Goal: Find specific page/section: Find specific page/section

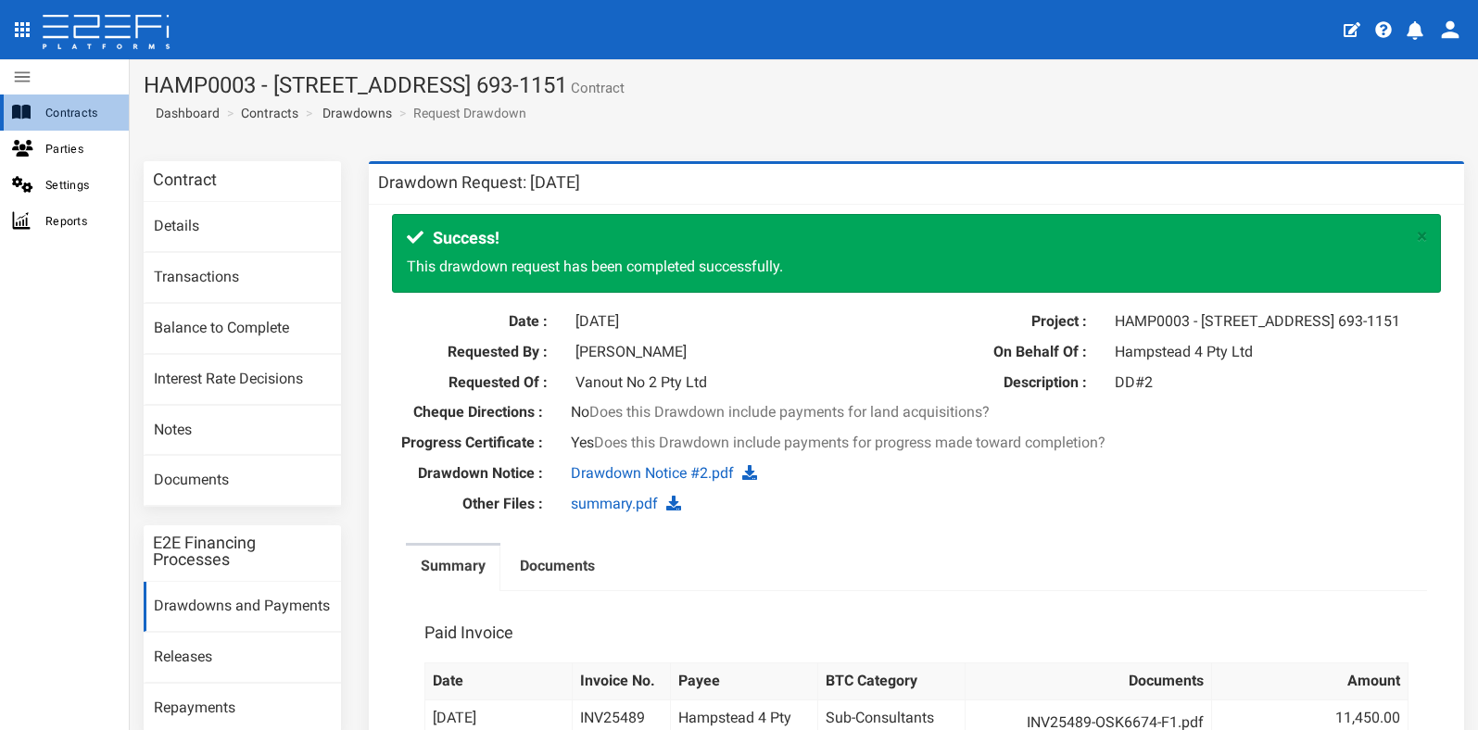
click at [64, 115] on span "Contracts" at bounding box center [79, 112] width 69 height 21
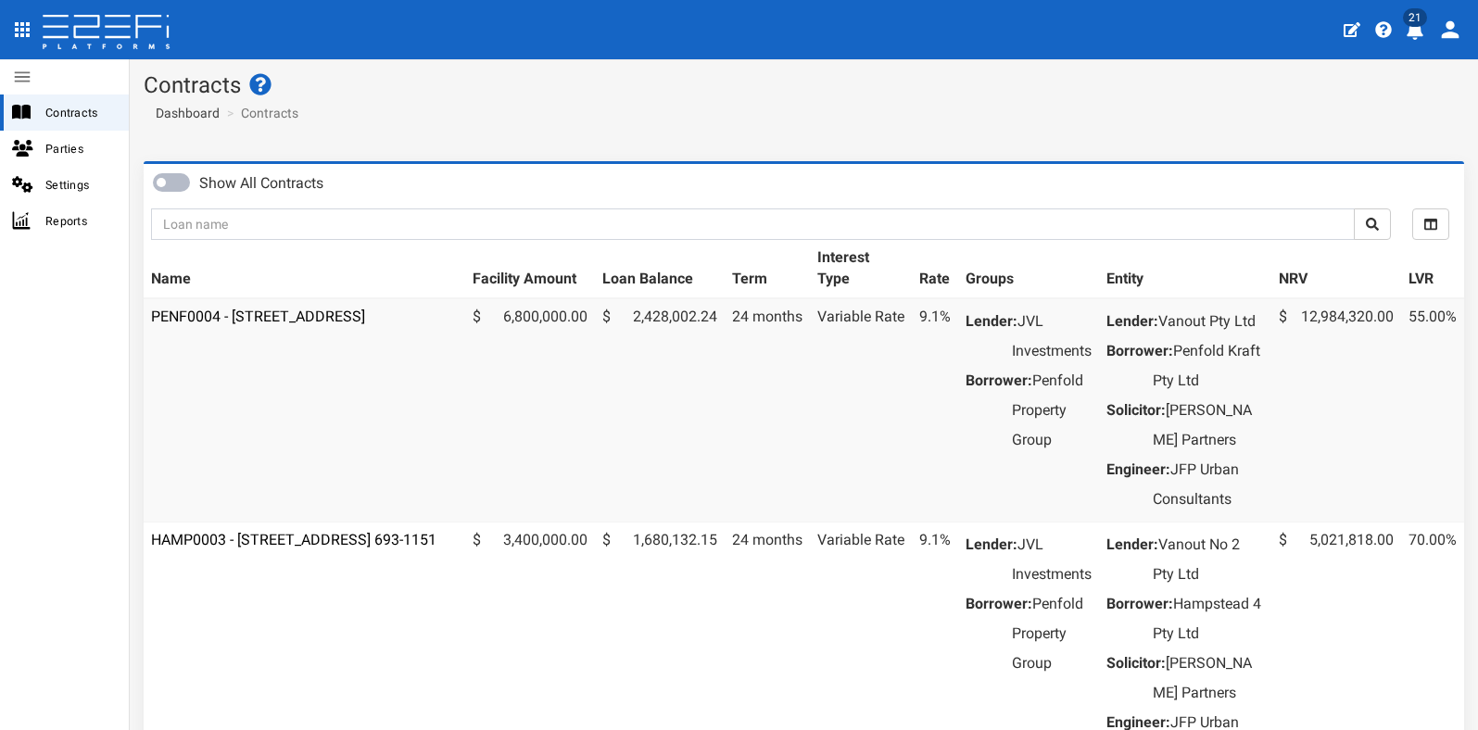
click at [313, 322] on td "PENF0004 - [STREET_ADDRESS]" at bounding box center [305, 410] width 322 height 224
click at [317, 311] on link "PENF0004 - [STREET_ADDRESS]" at bounding box center [258, 317] width 214 height 18
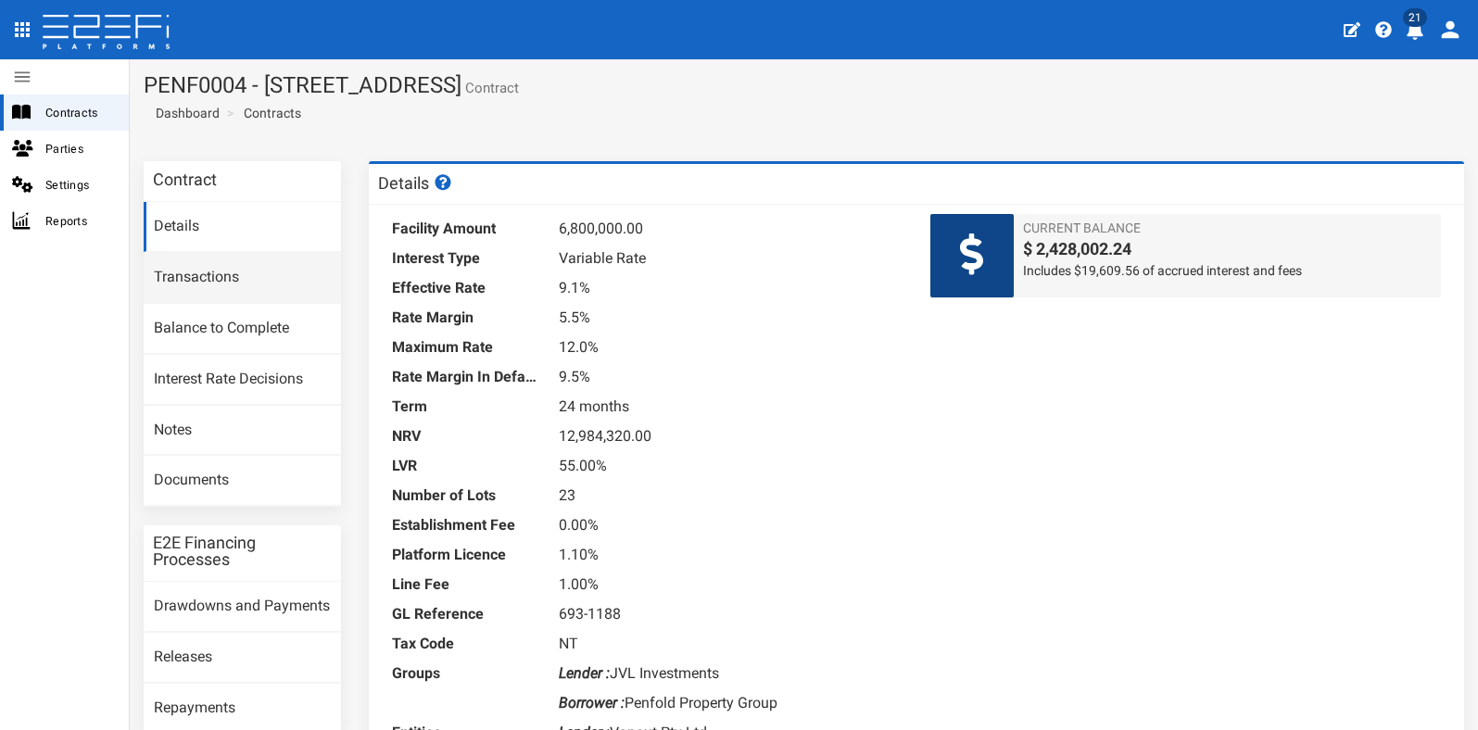
click at [232, 277] on link "Transactions" at bounding box center [242, 278] width 197 height 50
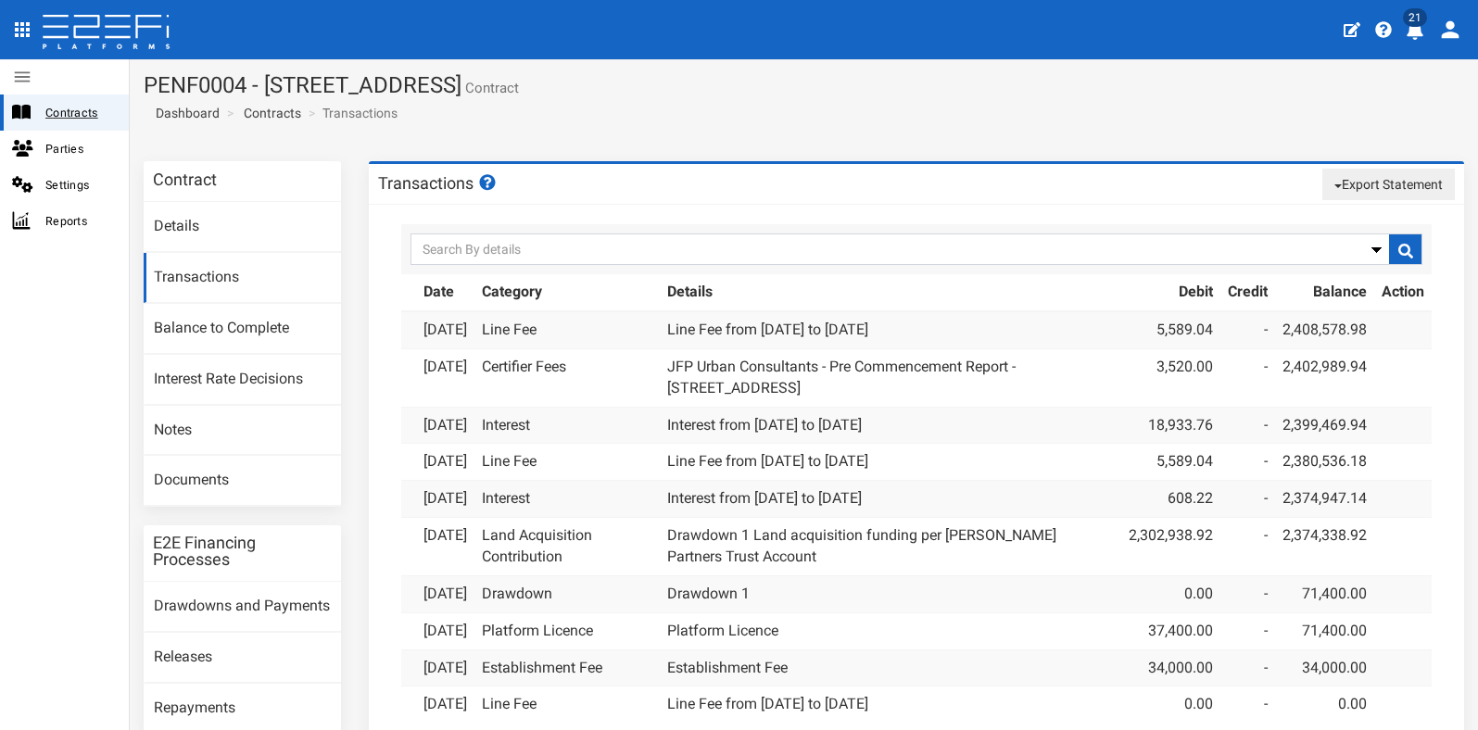
click at [87, 111] on span "Contracts" at bounding box center [79, 112] width 69 height 21
